Goal: Complete application form: Complete application form

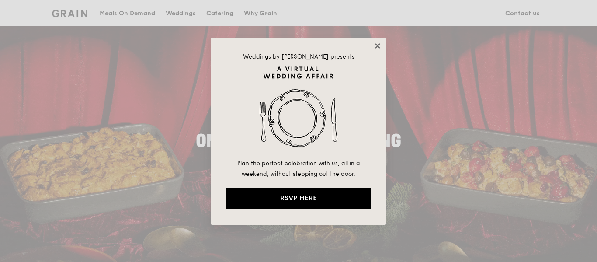
click at [374, 46] on icon at bounding box center [378, 46] width 8 height 8
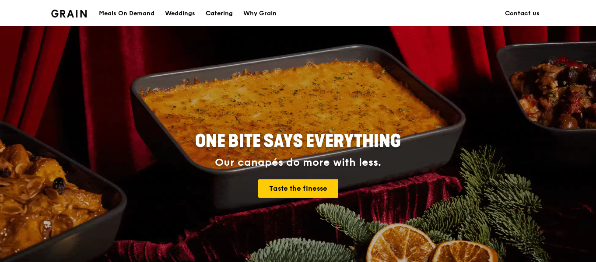
click at [214, 12] on div "Catering" at bounding box center [219, 13] width 27 height 26
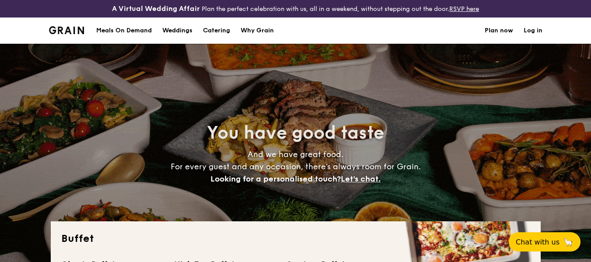
select select
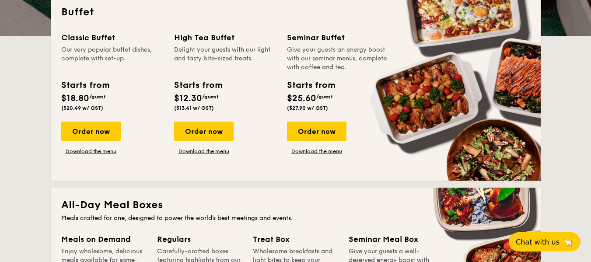
scroll to position [228, 0]
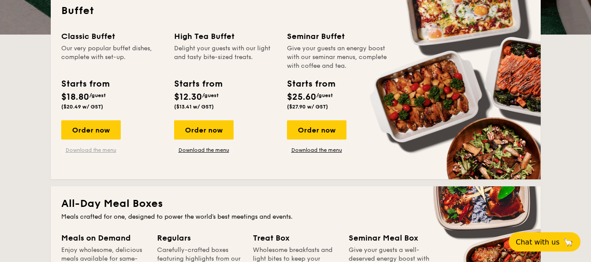
click at [95, 150] on link "Download the menu" at bounding box center [90, 150] width 59 height 7
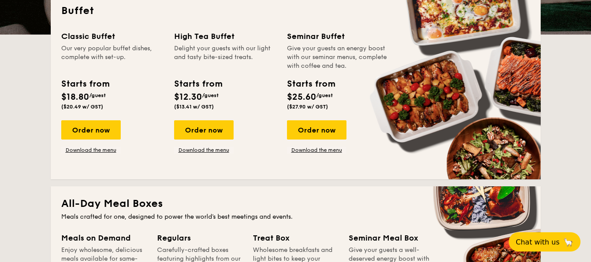
scroll to position [0, 0]
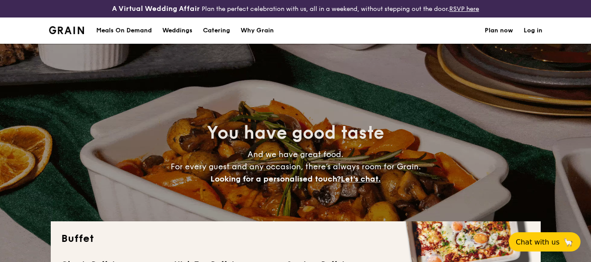
click at [500, 31] on link "Plan now" at bounding box center [499, 30] width 28 height 26
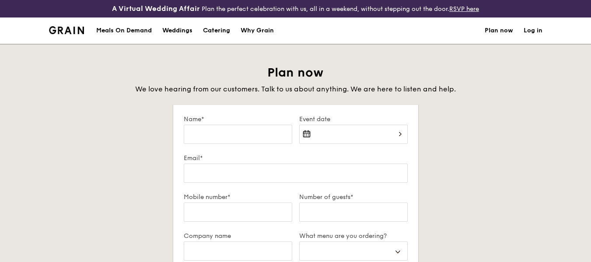
select select
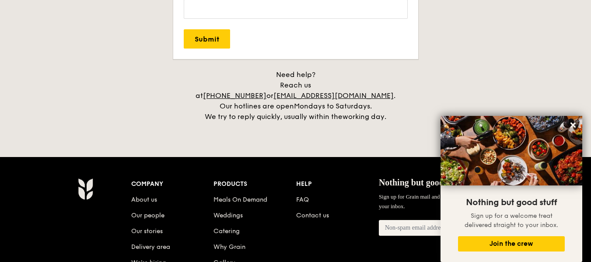
scroll to position [349, 0]
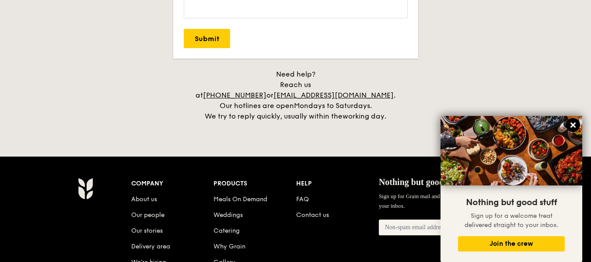
click at [574, 127] on icon at bounding box center [573, 125] width 8 height 8
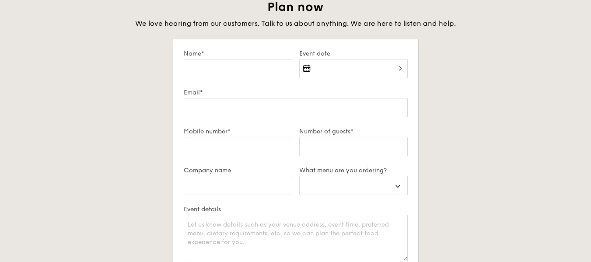
scroll to position [63, 0]
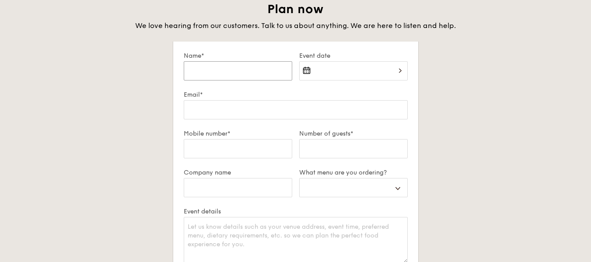
click at [250, 72] on input "Name*" at bounding box center [238, 70] width 108 height 19
type input "G"
select select
type input "Gr"
select select
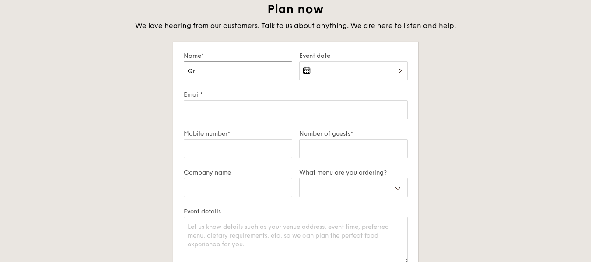
type input "Gra"
select select
type input "Grac"
select select
type input "Grace"
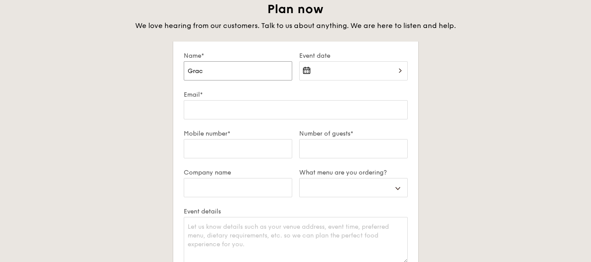
select select
type input "Grace"
click at [331, 69] on div at bounding box center [353, 76] width 108 height 30
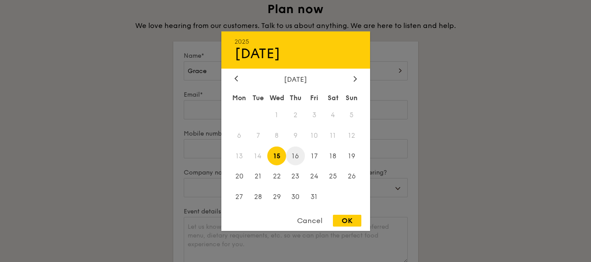
click at [297, 157] on span "16" at bounding box center [295, 156] width 19 height 19
click at [352, 219] on div "OK" at bounding box center [347, 221] width 28 height 12
type input "Oct 16, 2025"
select select
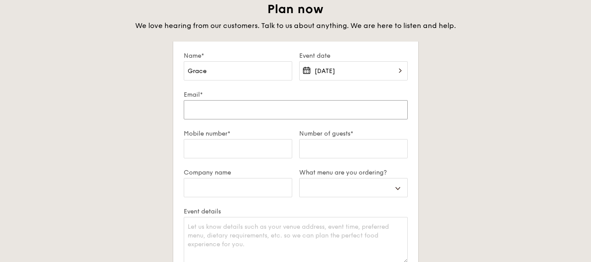
click at [251, 114] on input "Email*" at bounding box center [296, 109] width 224 height 19
type input "g"
select select
type input "gr"
select select
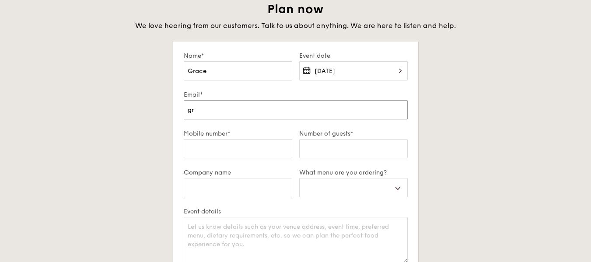
type input "gra"
select select
type input "grac"
select select
type input "grace"
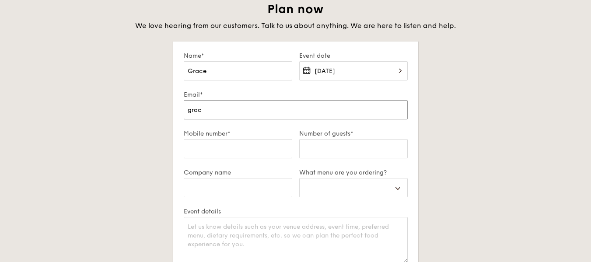
select select
type input "grace@"
select select
type input "grace@b"
select select
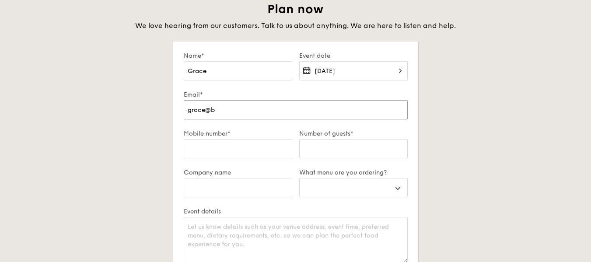
type input "grace@bm"
select select
type input "grace@bmc"
select select
type input "grace@bmc."
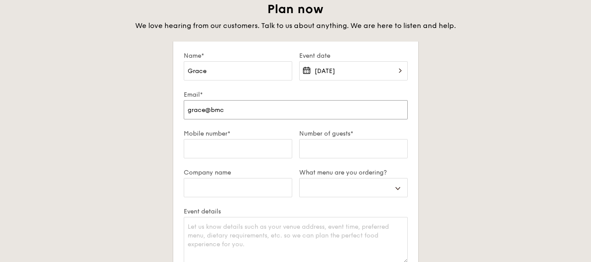
select select
type input "grace@bmc.o"
select select
type input "grace@bmc.or"
select select
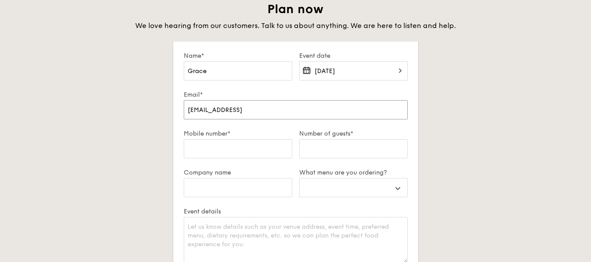
type input "grace@bmc.org"
select select
type input "grace@bmc.org."
select select
type input "grace@bmc.org.s"
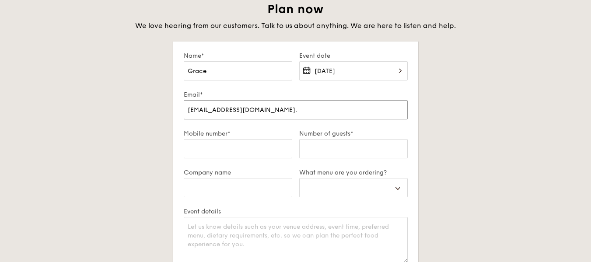
select select
type input "grace@bmc.org.sg"
select select
type input "grace@bmc.org.sg"
click at [262, 149] on input "Mobile number*" at bounding box center [238, 148] width 108 height 19
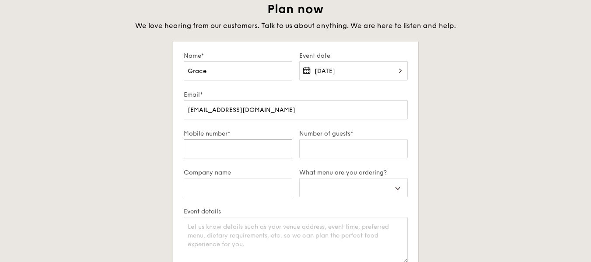
type input "9"
select select
type input "96"
select select
type input "969"
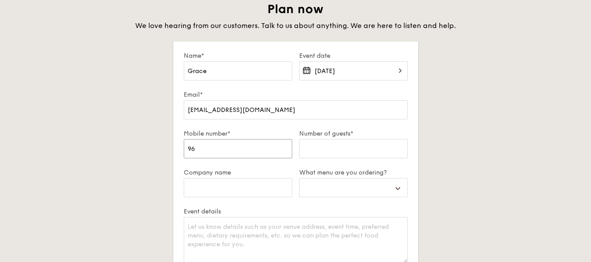
select select
type input "9696"
select select
type input "96960"
select select
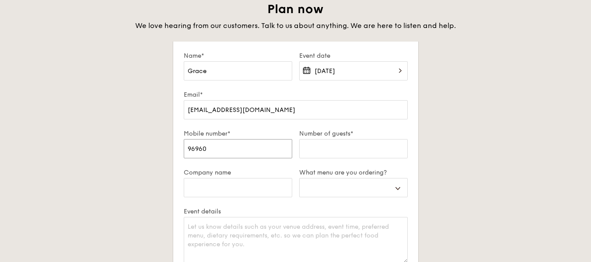
type input "969606"
select select
type input "9696065"
select select
type input "969606"
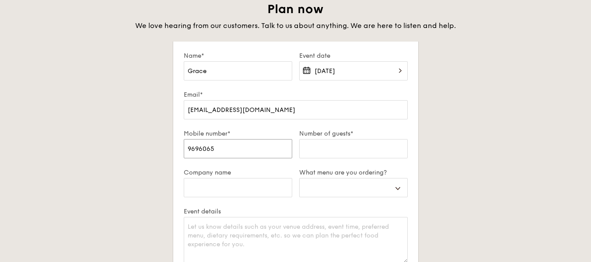
select select
type input "9696067"
select select
type input "96960675"
select select
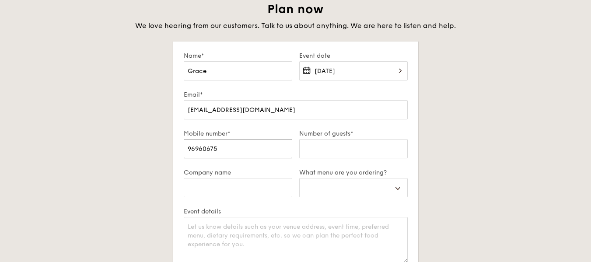
type input "96960675"
click at [315, 150] on input "Number of guests*" at bounding box center [353, 148] width 108 height 19
type input "5"
select select
type input "50"
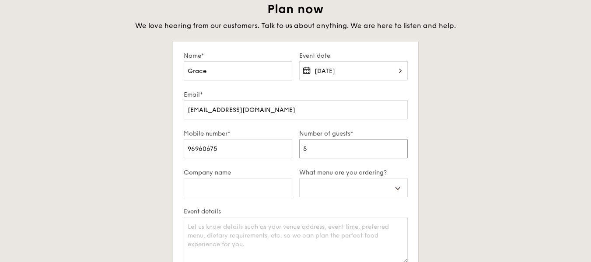
select select
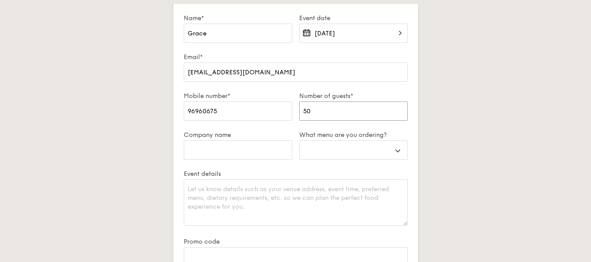
scroll to position [101, 0]
type input "50"
click at [269, 153] on input "Company name" at bounding box center [238, 149] width 108 height 19
type input "B"
select select
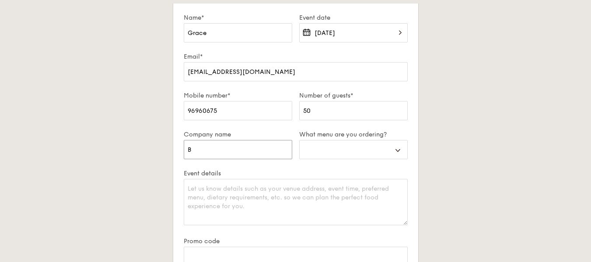
type input "Be"
select select
type input "Bed"
select select
type input "Bedk"
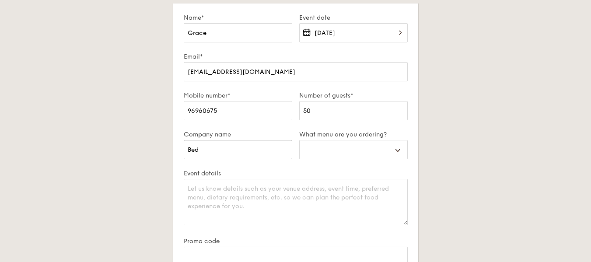
select select
type input "Bedk"
select select
type input "Bedk M"
select select
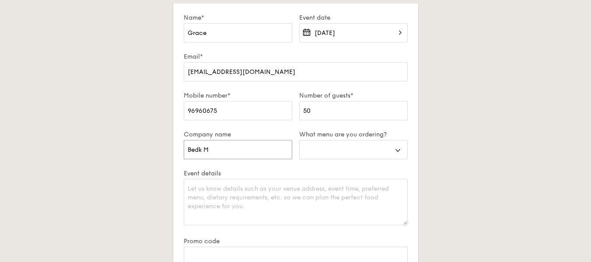
type input "Bedk"
select select
type input "Bedk"
select select
type input "Bed"
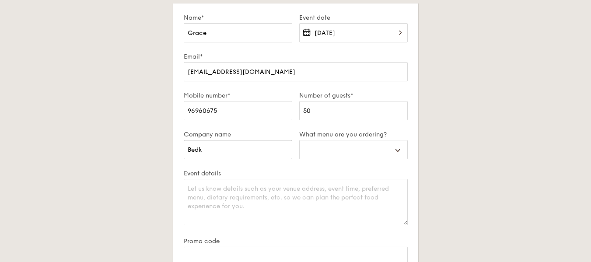
select select
type input "Bedo"
select select
type input "Bedok"
select select
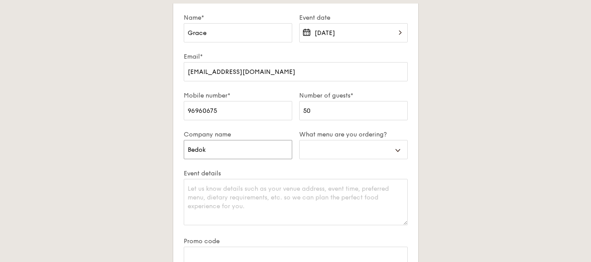
type input "Bedok"
select select
type input "Bedok M"
select select
type input "Bedok Me"
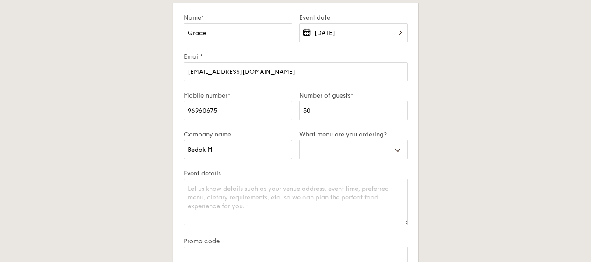
select select
type input "Bedok Met"
select select
type input "Bedok Meth"
select select
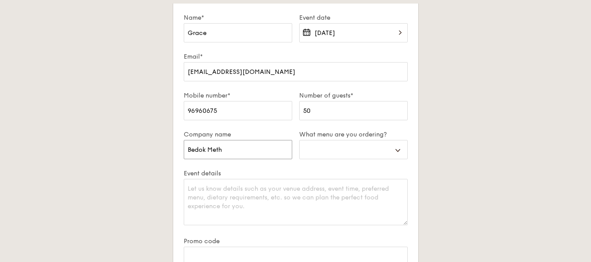
type input "Bedok Metho"
select select
type input "Bedok Method"
select select
type input "Bedok Methodi"
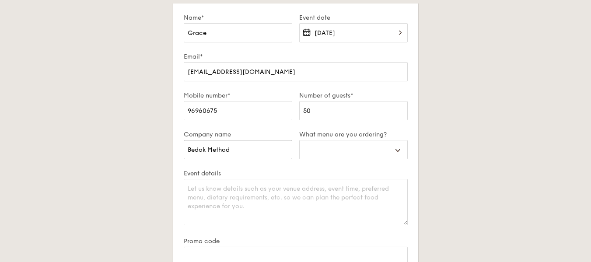
select select
type input "Bedok Methodis"
select select
type input "Bedok Methodist"
select select
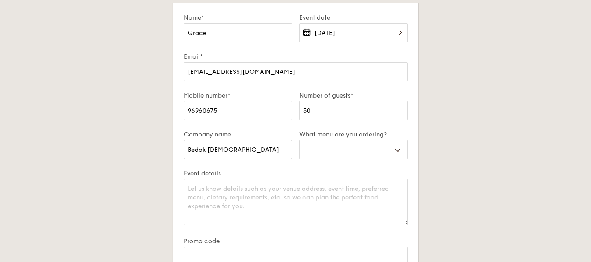
type input "Bedok Methodist"
select select
type input "Bedok Methodist C"
select select
type input "Bedok Methodist Ch"
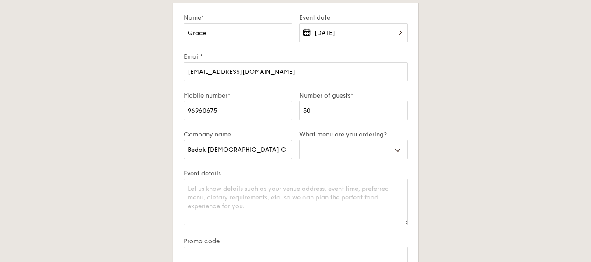
select select
type input "Bedok Methodist Chu"
select select
type input "Bedok Methodist Chur"
select select
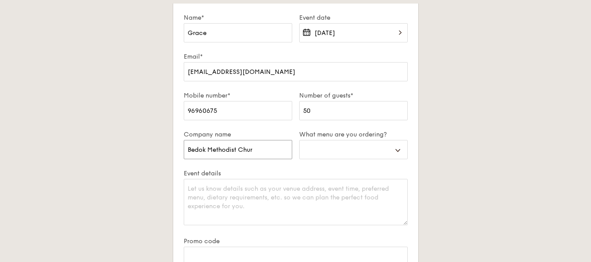
type input "Bedok Methodist Churc"
select select
type input "Bedok Methodist Church"
select select
type input "Bedok Methodist Church"
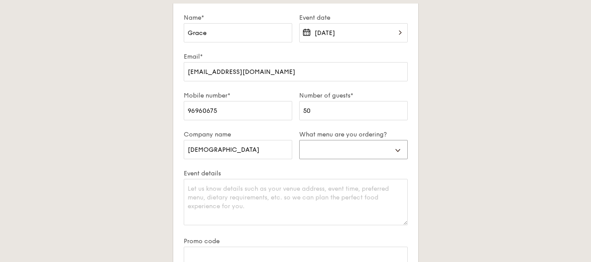
click at [360, 144] on select "Buffet Mini Buffet High Tea Canapés Meal Boxes Wedding" at bounding box center [353, 149] width 108 height 19
select select "buffet"
click at [299, 140] on select "Buffet Mini Buffet High Tea Canapés Meal Boxes Wedding" at bounding box center [353, 149] width 108 height 19
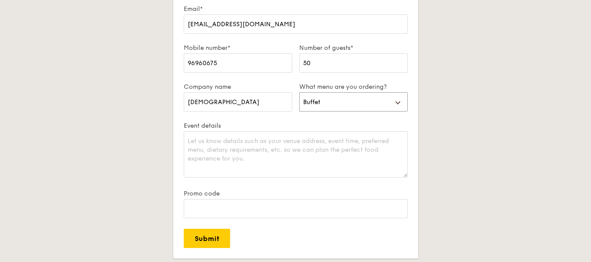
scroll to position [150, 0]
click at [221, 140] on textarea "Event details" at bounding box center [296, 154] width 224 height 46
paste textarea "Hi Grain! 😊 Would like to place an order for this Thu, 16 Oct. Event Date & Tim…"
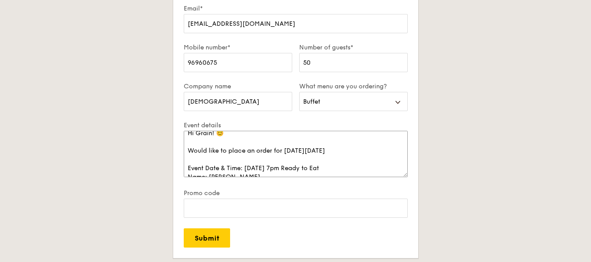
scroll to position [7, 0]
drag, startPoint x: 344, startPoint y: 154, endPoint x: 183, endPoint y: 144, distance: 160.8
click at [184, 144] on textarea "Hi Grain! 😊 Would like to place an order for this Thu, 16 Oct. Event Date & Tim…" at bounding box center [296, 154] width 224 height 46
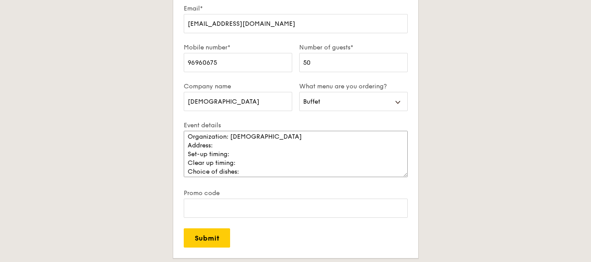
scroll to position [48, 0]
click at [265, 141] on textarea "Hi Grain! 😊 Event Date & Time: Thu, 16 Oct, 7pm Ready to Eat Name: Grace Goh Co…" at bounding box center [296, 154] width 224 height 46
click at [276, 151] on textarea "Hi Grain! 😊 Event Date & Time: Thu, 16 Oct, 7pm Ready to Eat Name: Grace Goh Co…" at bounding box center [296, 154] width 224 height 46
click at [279, 159] on textarea "Hi Grain! 😊 Event Date & Time: Thu, 16 Oct, 7pm Ready to Eat Name: Grace Goh Co…" at bounding box center [296, 154] width 224 height 46
click at [270, 154] on textarea "Hi Grain! 😊 Event Date & Time: Thu, 16 Oct, 7pm Ready to Eat Name: Grace Goh Co…" at bounding box center [296, 154] width 224 height 46
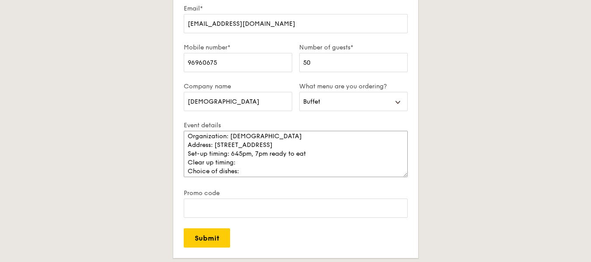
click at [259, 166] on textarea "Hi Grain! 😊 Event Date & Time: Thu, 16 Oct, 7pm Ready to Eat Name: Grace Goh Co…" at bounding box center [296, 154] width 224 height 46
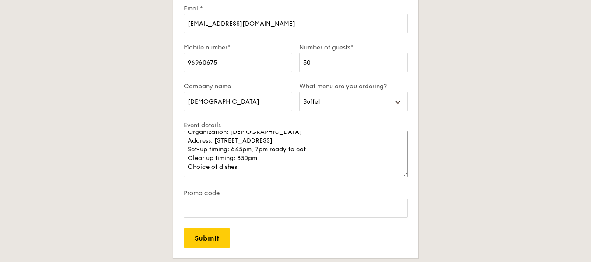
scroll to position [61, 0]
click at [275, 159] on textarea "Hi Grain! 😊 Event Date & Time: Thu, 16 Oct, 7pm Ready to Eat Name: Grace Goh Co…" at bounding box center [296, 154] width 224 height 46
paste textarea "forest mushroom salad garlic confit aglio olio grilled fresh farm chicken Tusca…"
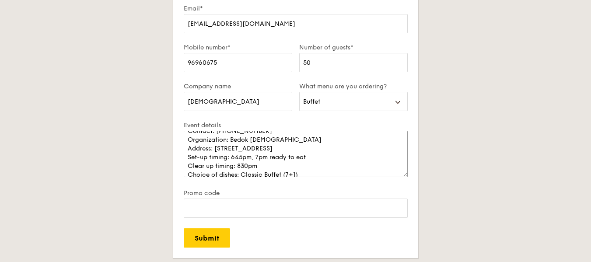
scroll to position [46, 0]
click at [315, 156] on textarea "Hi Grain! 😊 Event Date & Time: Thu, 16 Oct, 7pm Ready to Eat Name: Grace Goh Co…" at bounding box center [296, 154] width 224 height 46
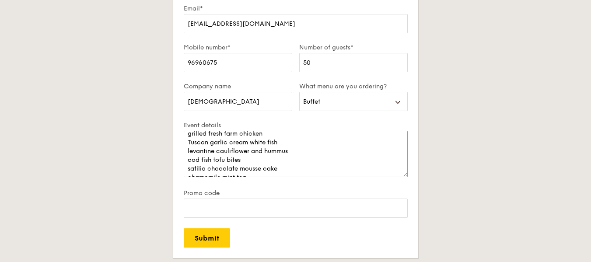
scroll to position [120, 0]
click at [190, 133] on textarea "Hi Grain! 😊 Event Date & Time: Thu, 16 Oct, 7pm Ready to Eat Name: Grace Goh Co…" at bounding box center [296, 154] width 224 height 46
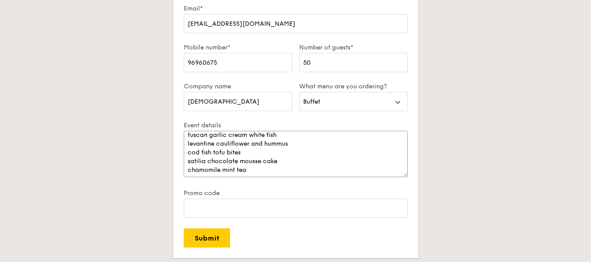
scroll to position [131, 0]
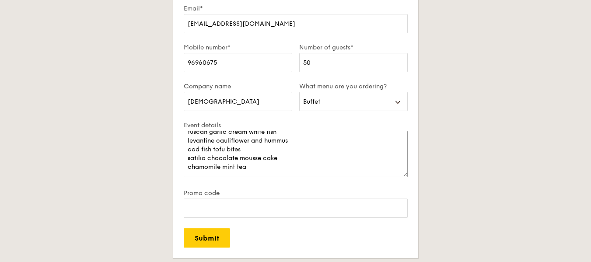
click at [262, 170] on textarea "Hi Grain! 😊 Event Date & Time: Thu, 16 Oct, 7pm Ready to Eat Name: Grace Goh Co…" at bounding box center [296, 154] width 224 height 46
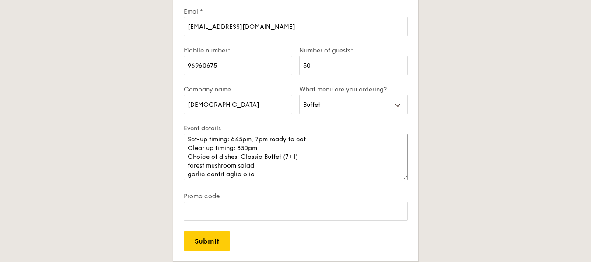
scroll to position [65, 0]
type textarea "Hi Grain! 😊 Event Date & Time: Thu, 16 Oct, 7pm Ready to Eat Name: Grace Goh Co…"
click at [198, 244] on input "Submit" at bounding box center [207, 240] width 46 height 19
select select
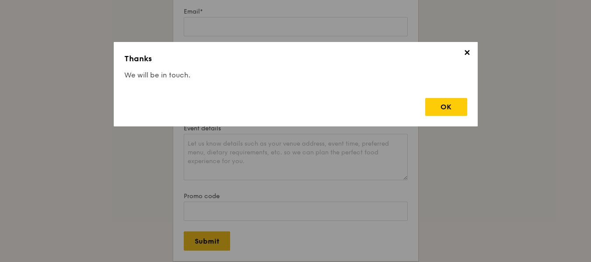
scroll to position [0, 0]
click at [456, 105] on div "OK" at bounding box center [446, 107] width 42 height 18
